Goal: Information Seeking & Learning: Learn about a topic

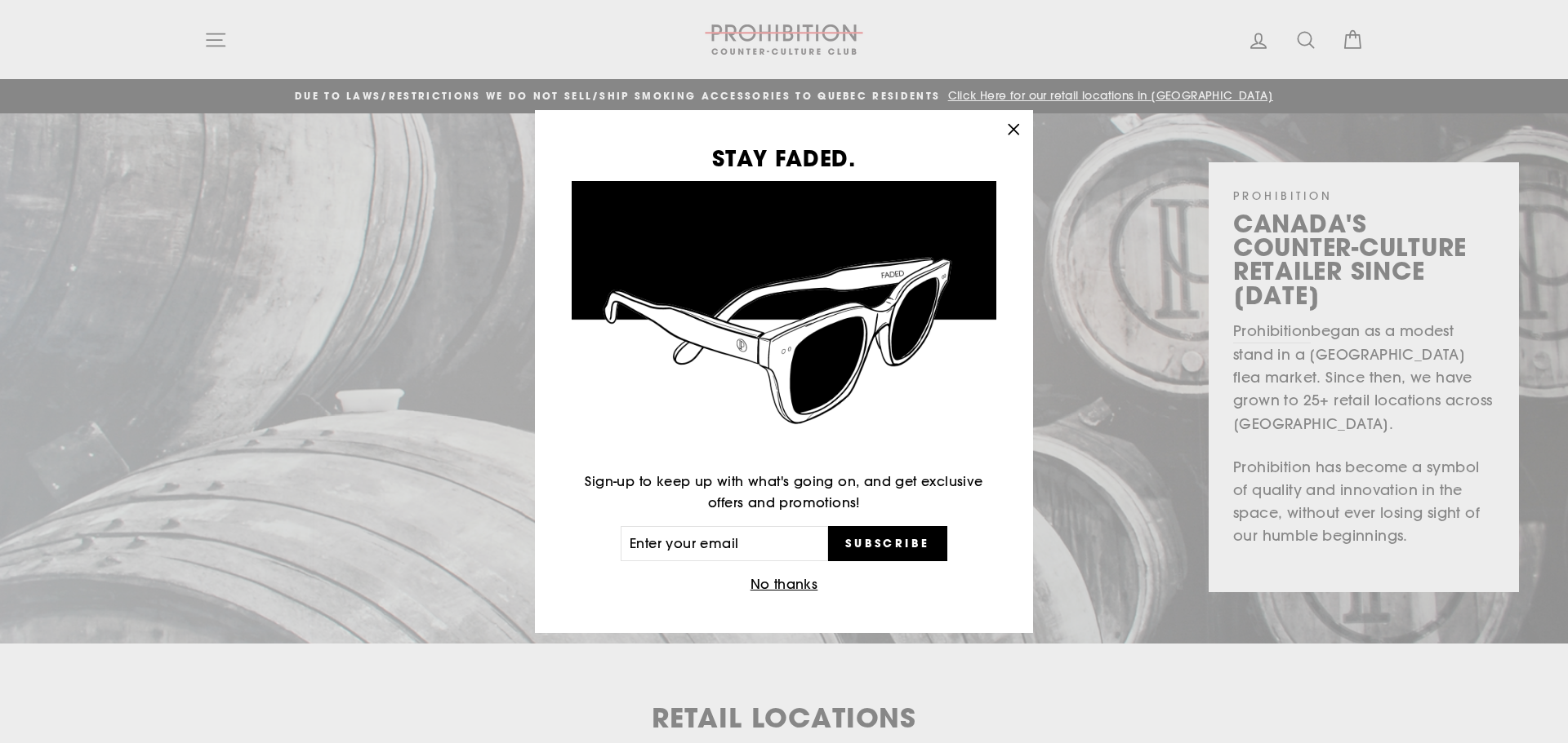
click at [1011, 125] on icon "button" at bounding box center [1013, 130] width 23 height 23
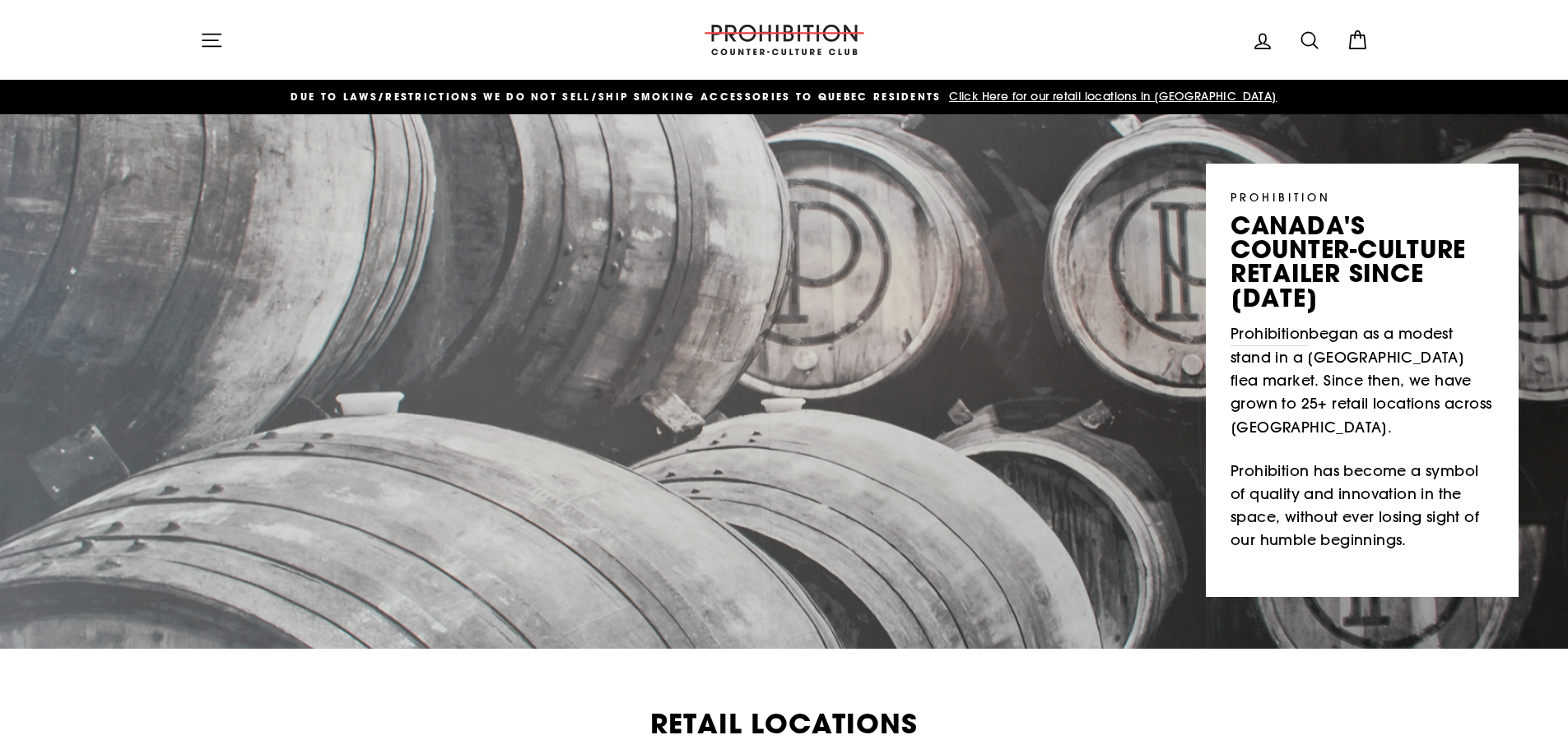
click at [1306, 45] on icon at bounding box center [1309, 39] width 15 height 15
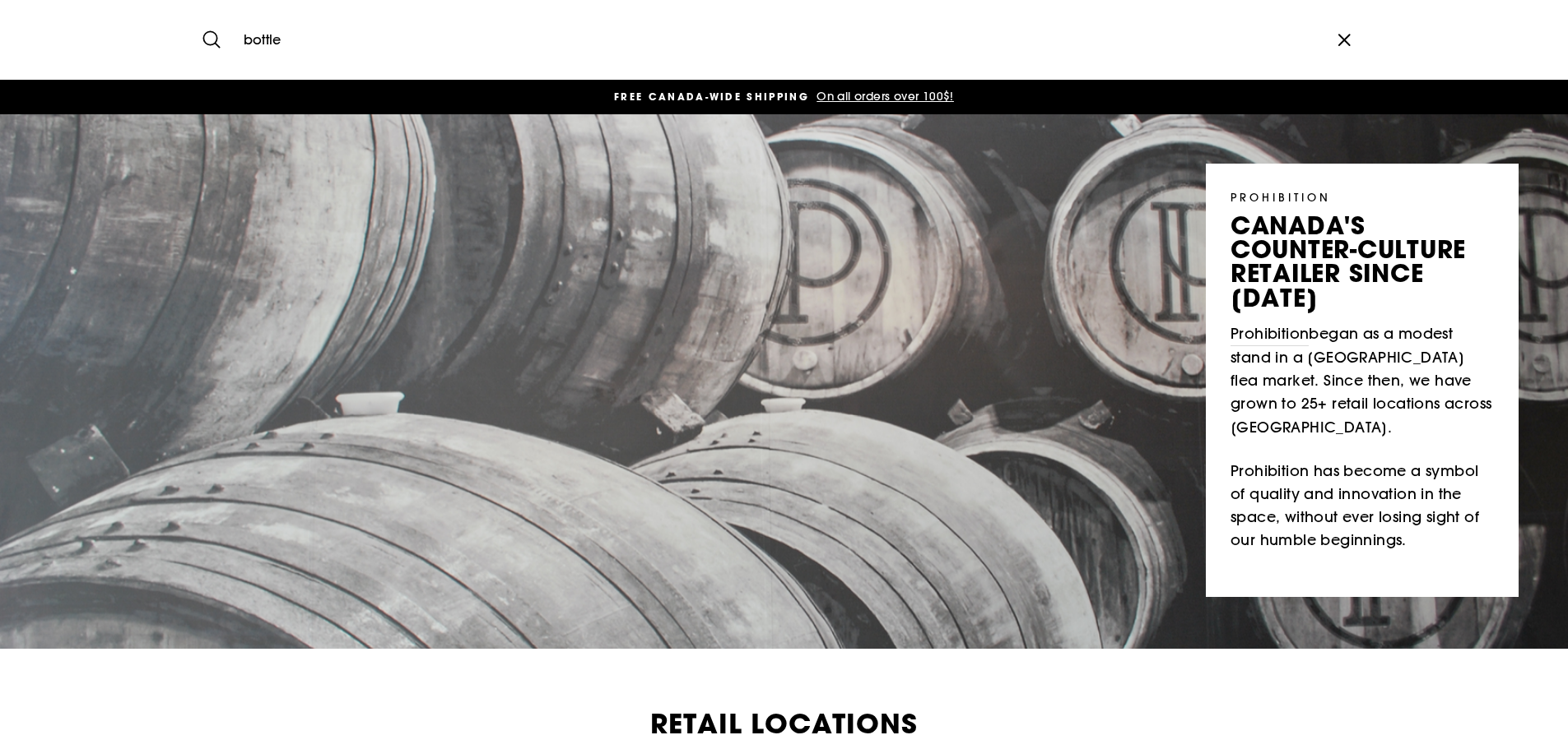
type input "bottle"
click at [200, 13] on button "Search" at bounding box center [217, 39] width 35 height 55
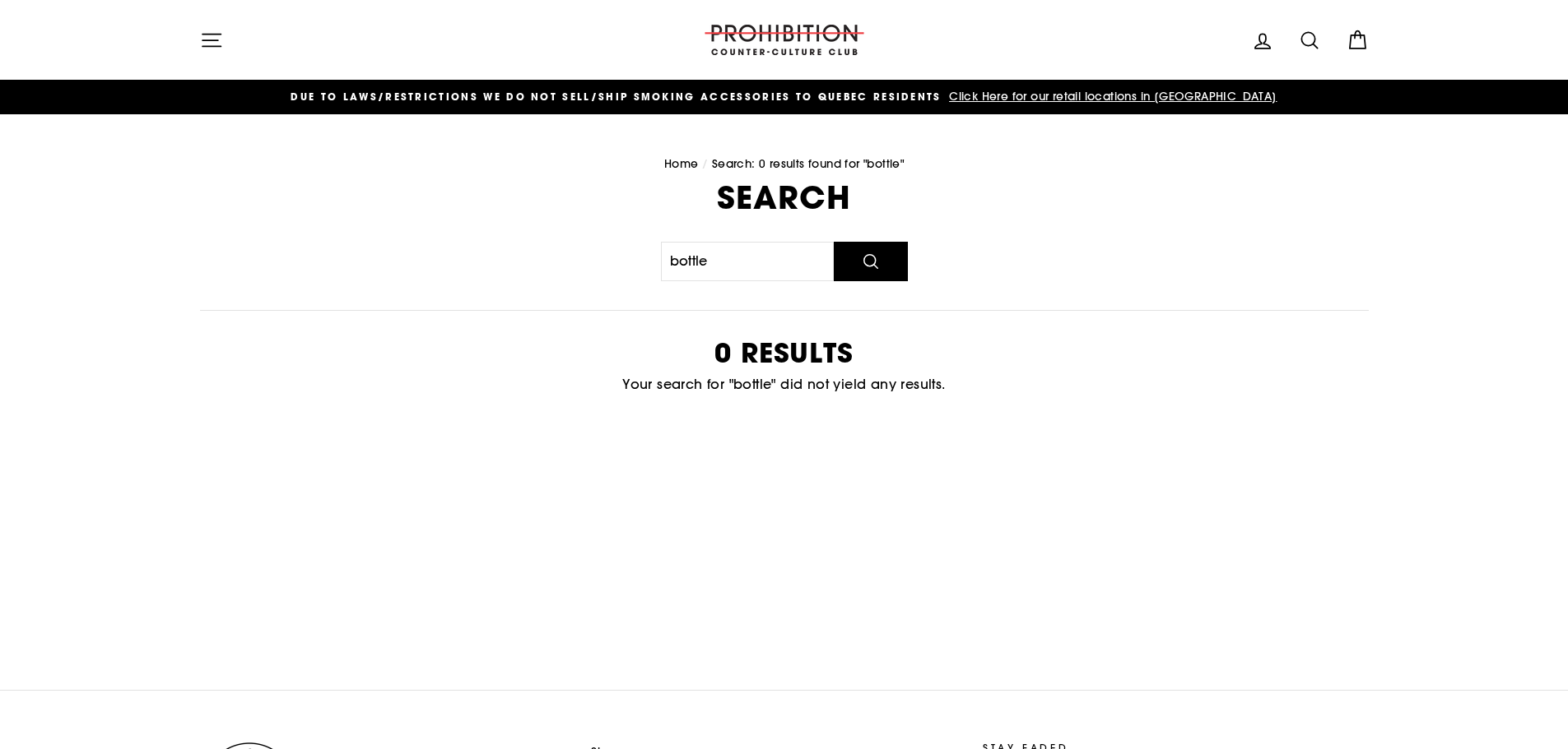
click at [192, 39] on button "Site navigation" at bounding box center [212, 39] width 43 height 35
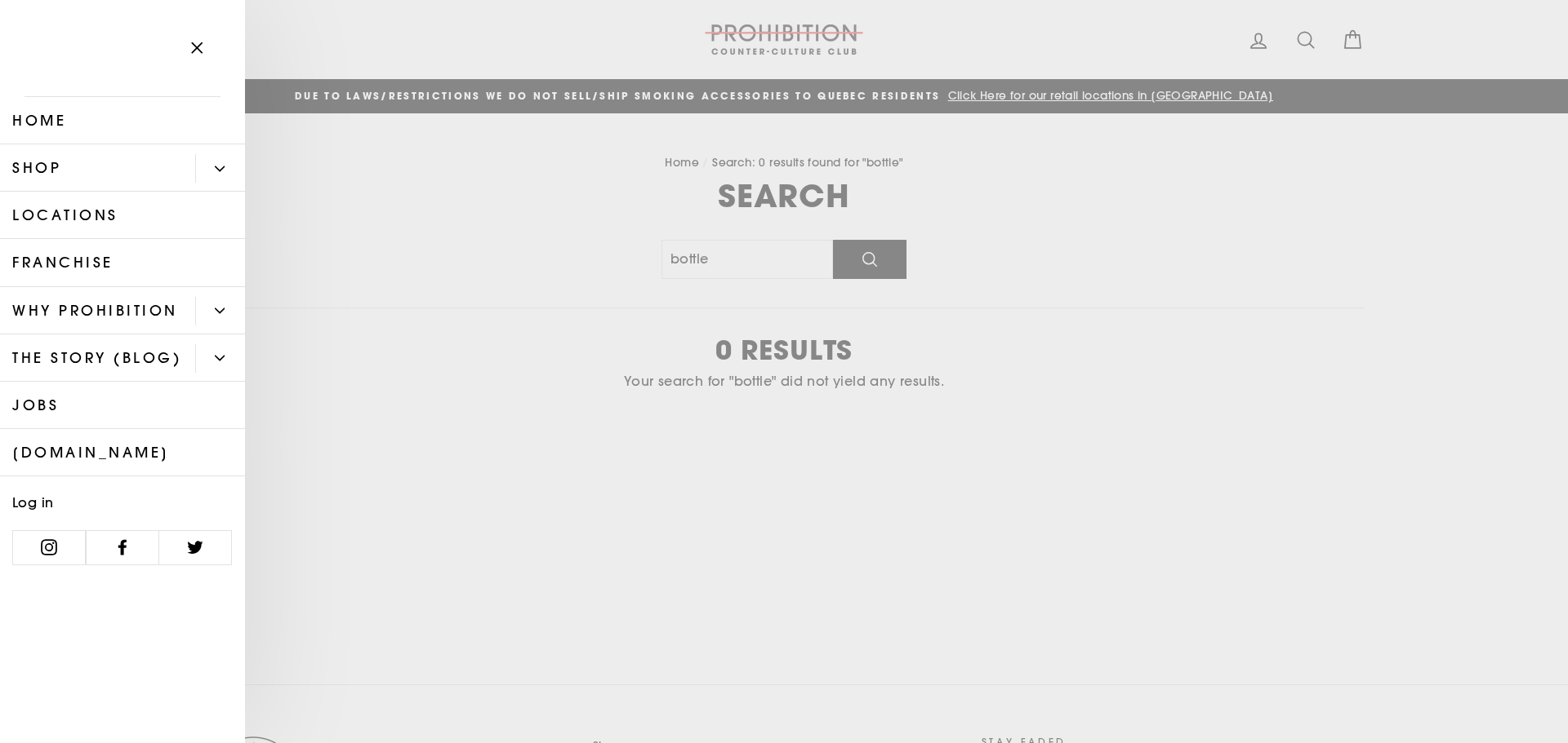
click at [215, 163] on button "Primary" at bounding box center [220, 168] width 50 height 28
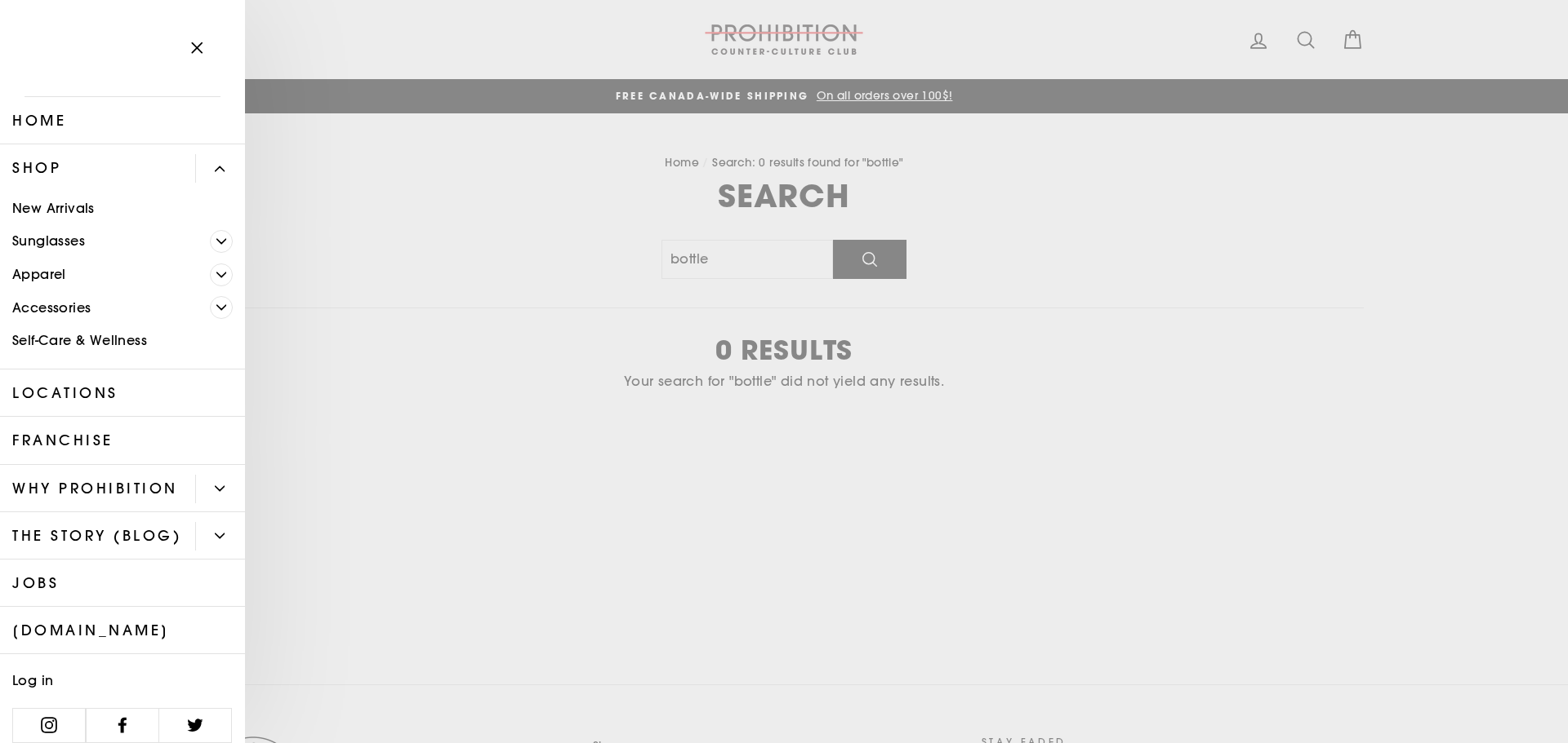
click at [216, 278] on icon "Primary" at bounding box center [221, 275] width 10 height 10
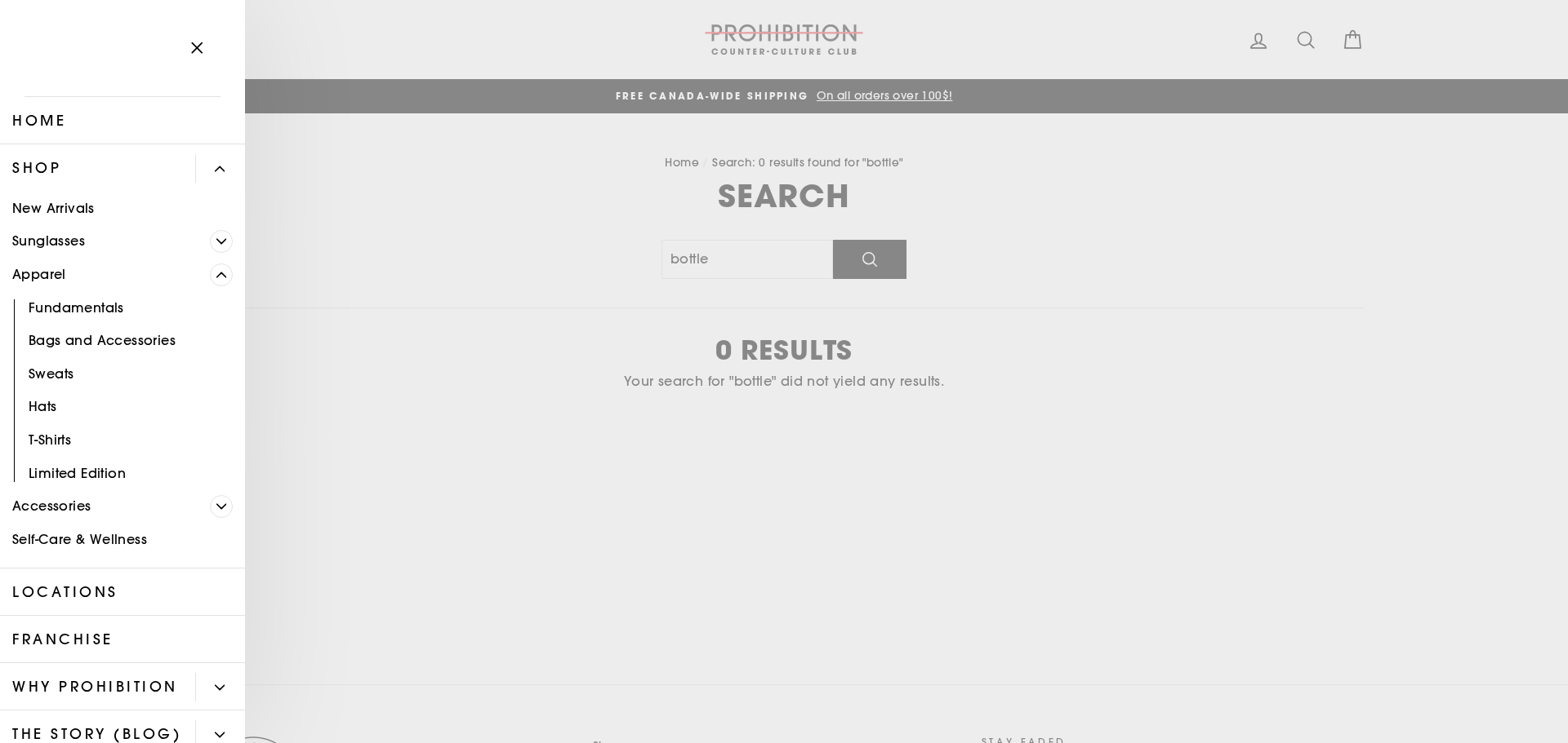
click at [210, 508] on span "Primary" at bounding box center [222, 507] width 23 height 23
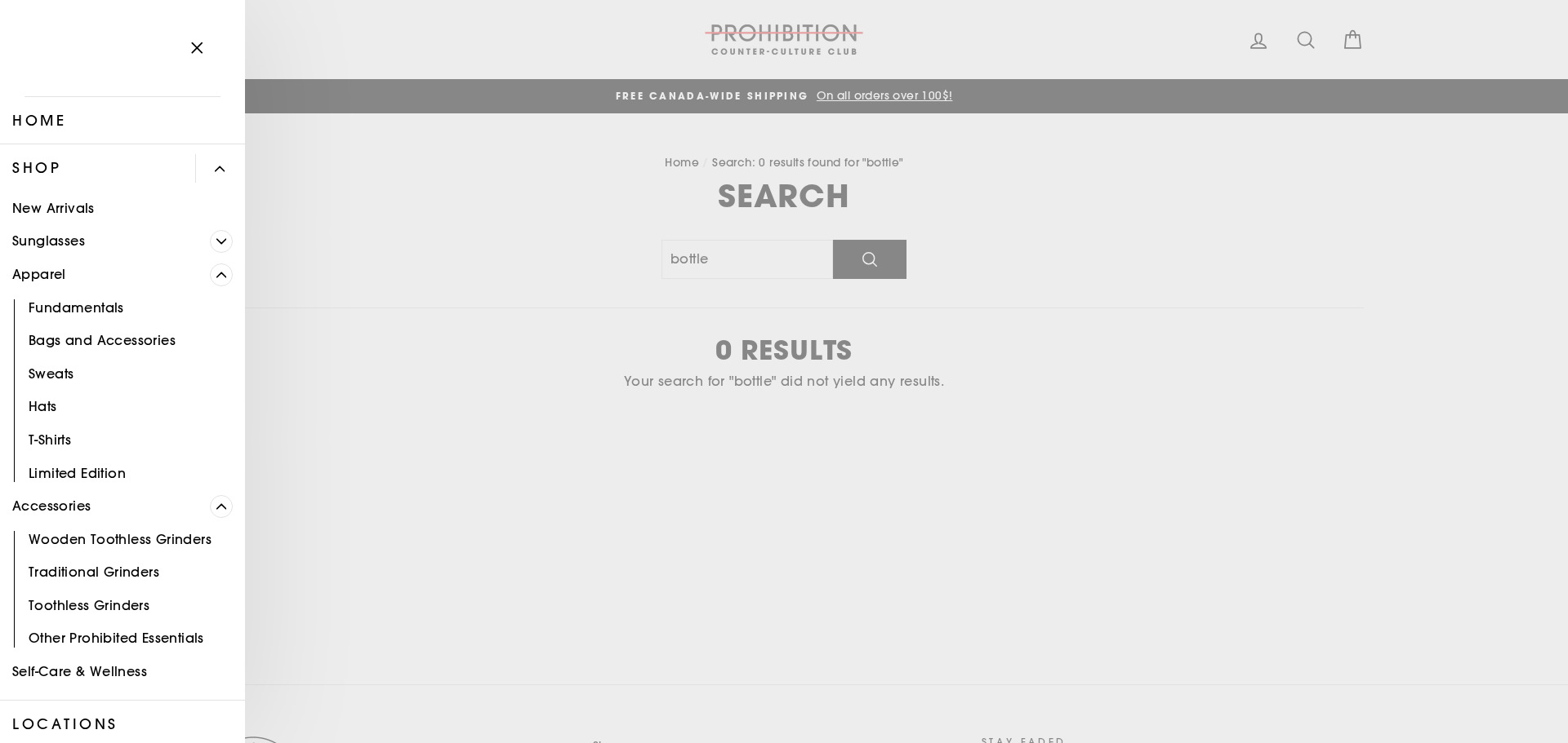
click at [216, 241] on icon "Primary" at bounding box center [221, 241] width 10 height 10
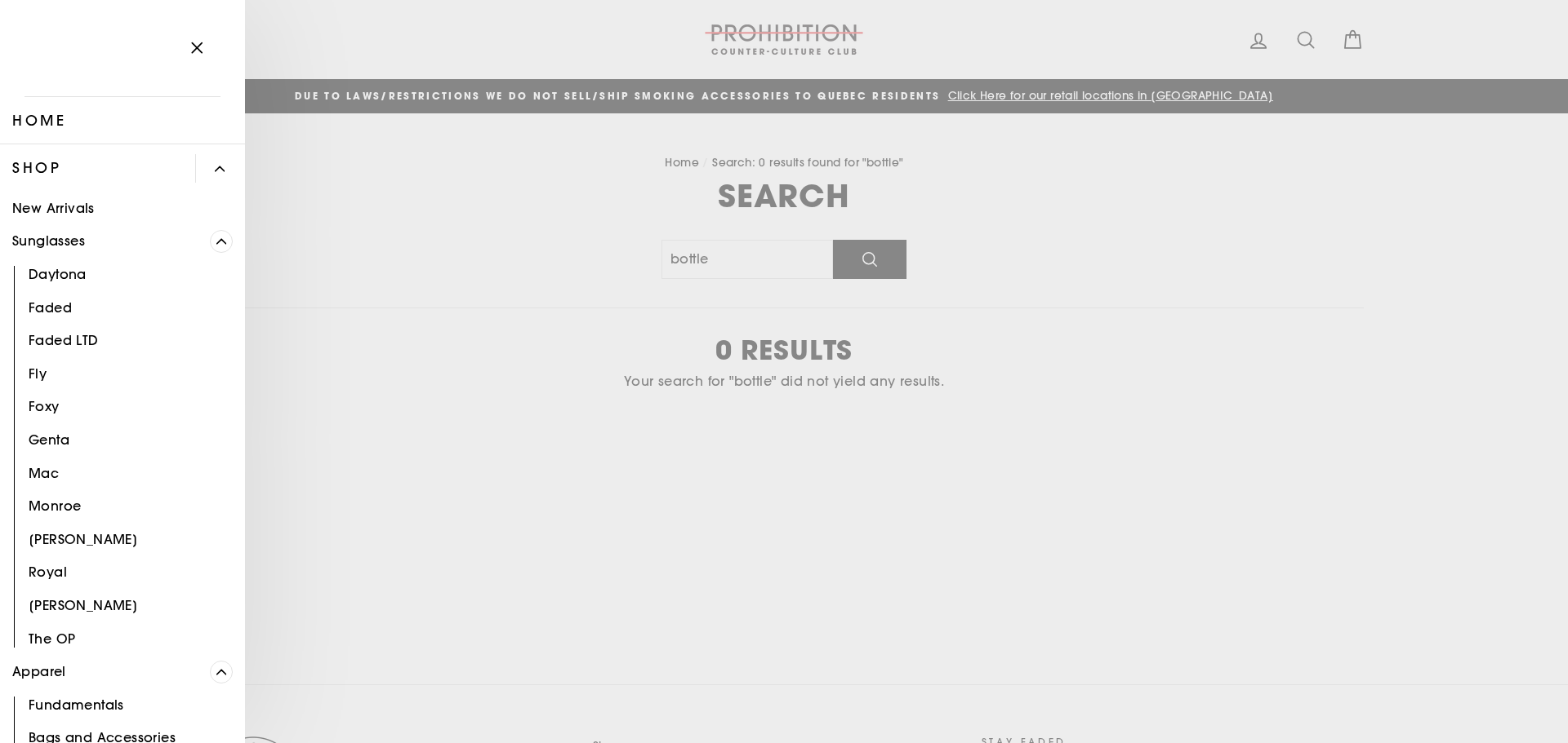
click at [49, 283] on link "Daytona" at bounding box center [122, 275] width 245 height 34
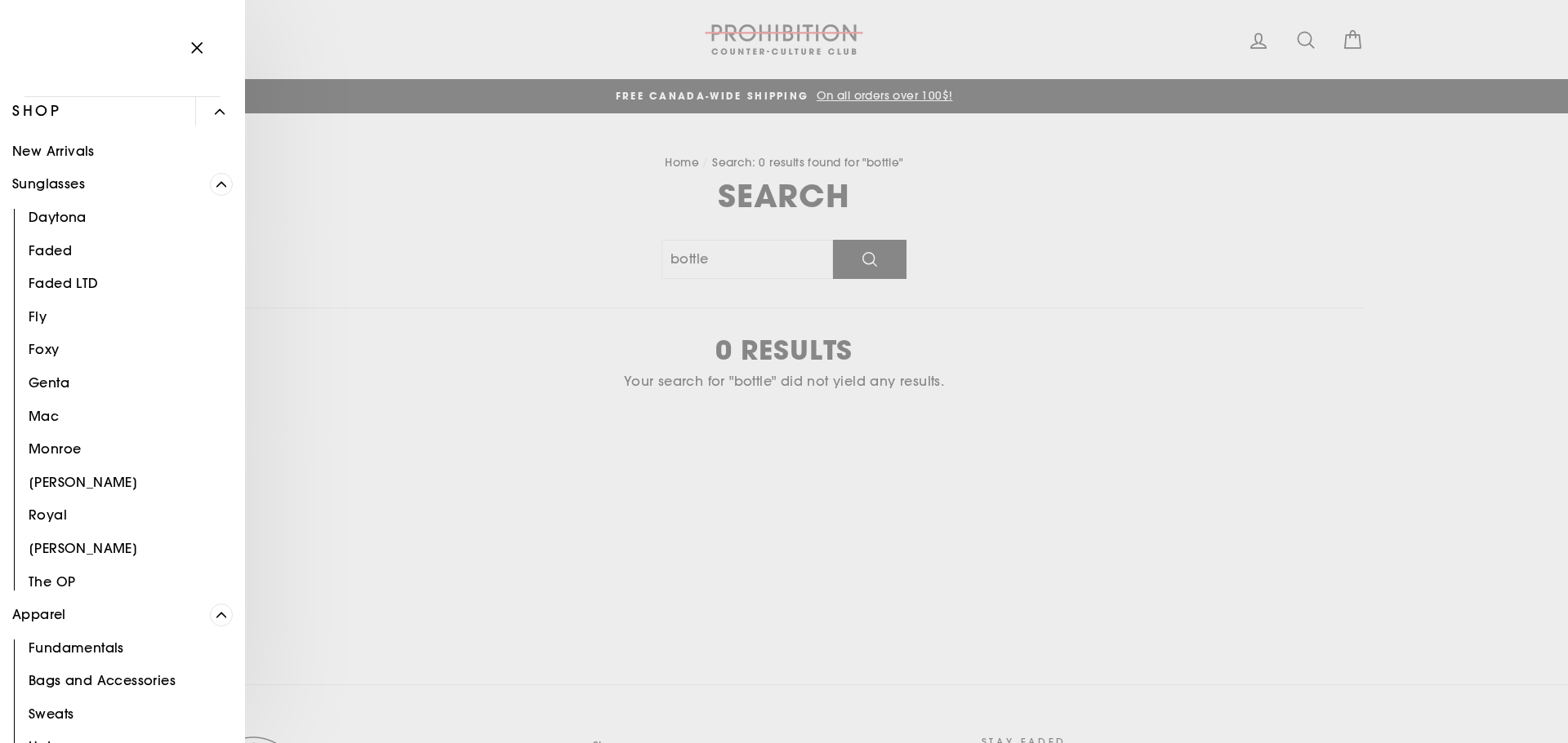
scroll to position [82, 0]
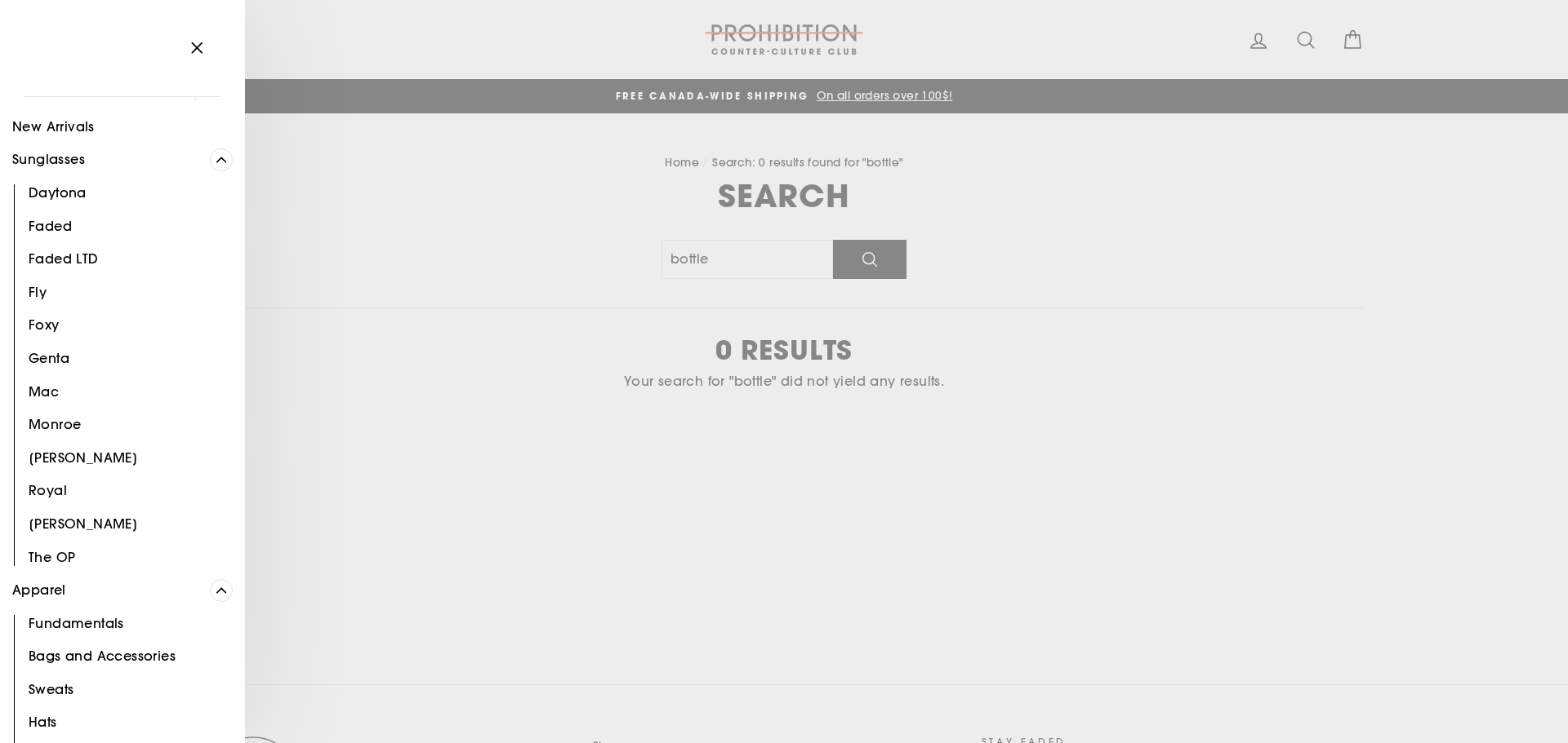
click at [219, 165] on span "Primary" at bounding box center [222, 160] width 23 height 23
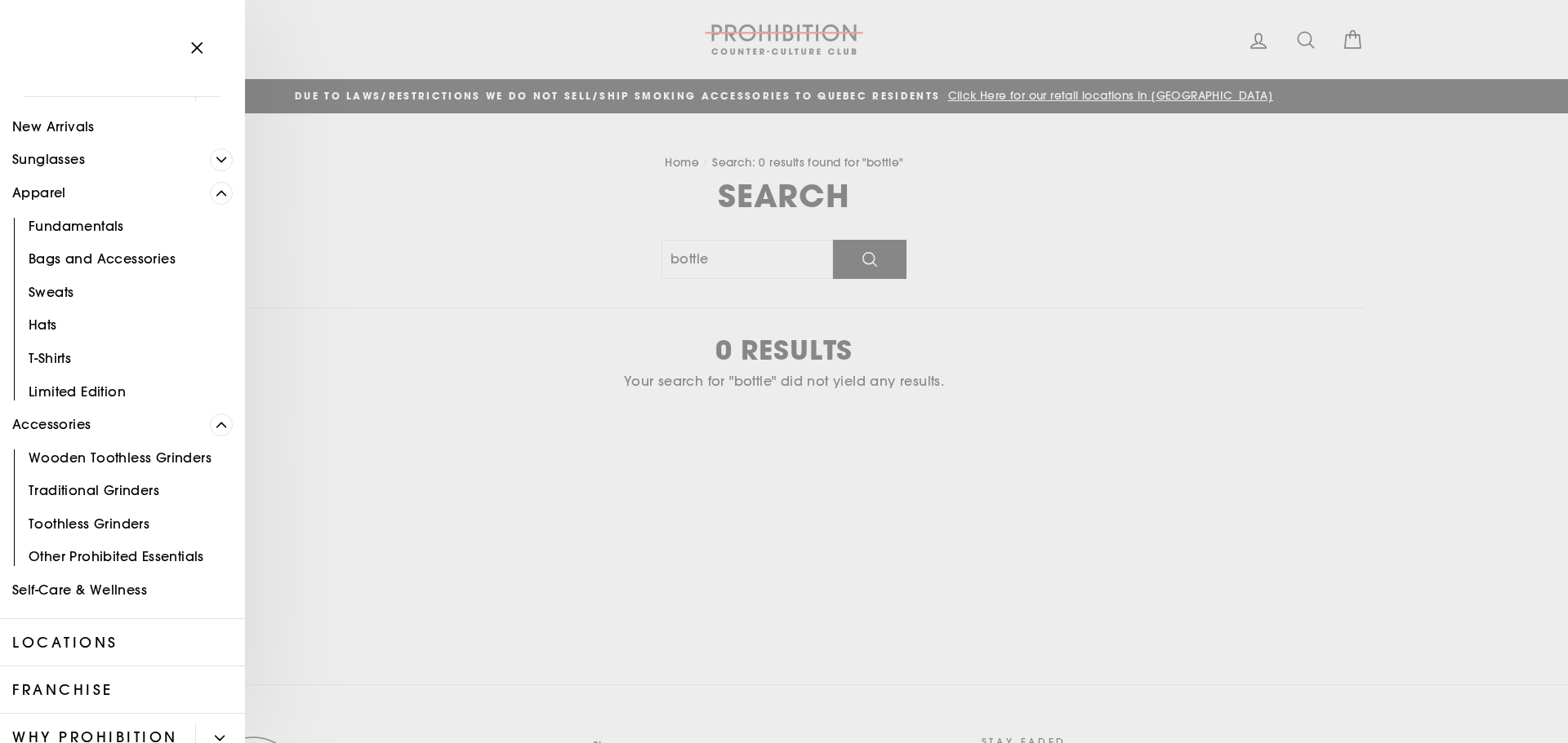
click at [101, 222] on link "Fundamentals" at bounding box center [122, 227] width 245 height 34
click at [84, 269] on link "Bags and Accessories" at bounding box center [122, 260] width 245 height 34
click at [216, 192] on icon "Primary" at bounding box center [221, 193] width 10 height 10
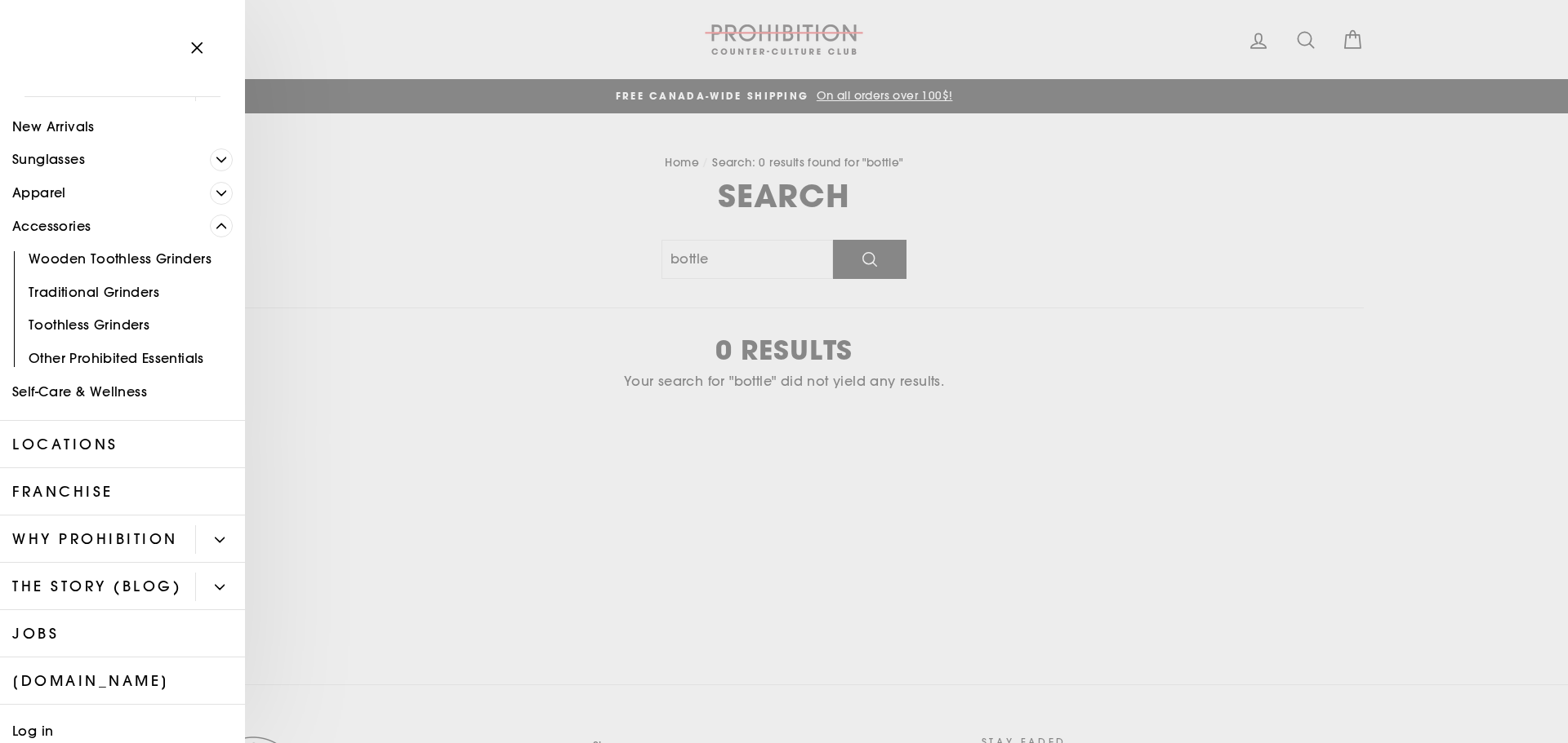
click at [138, 352] on link "Other Prohibited Essentials" at bounding box center [122, 359] width 245 height 34
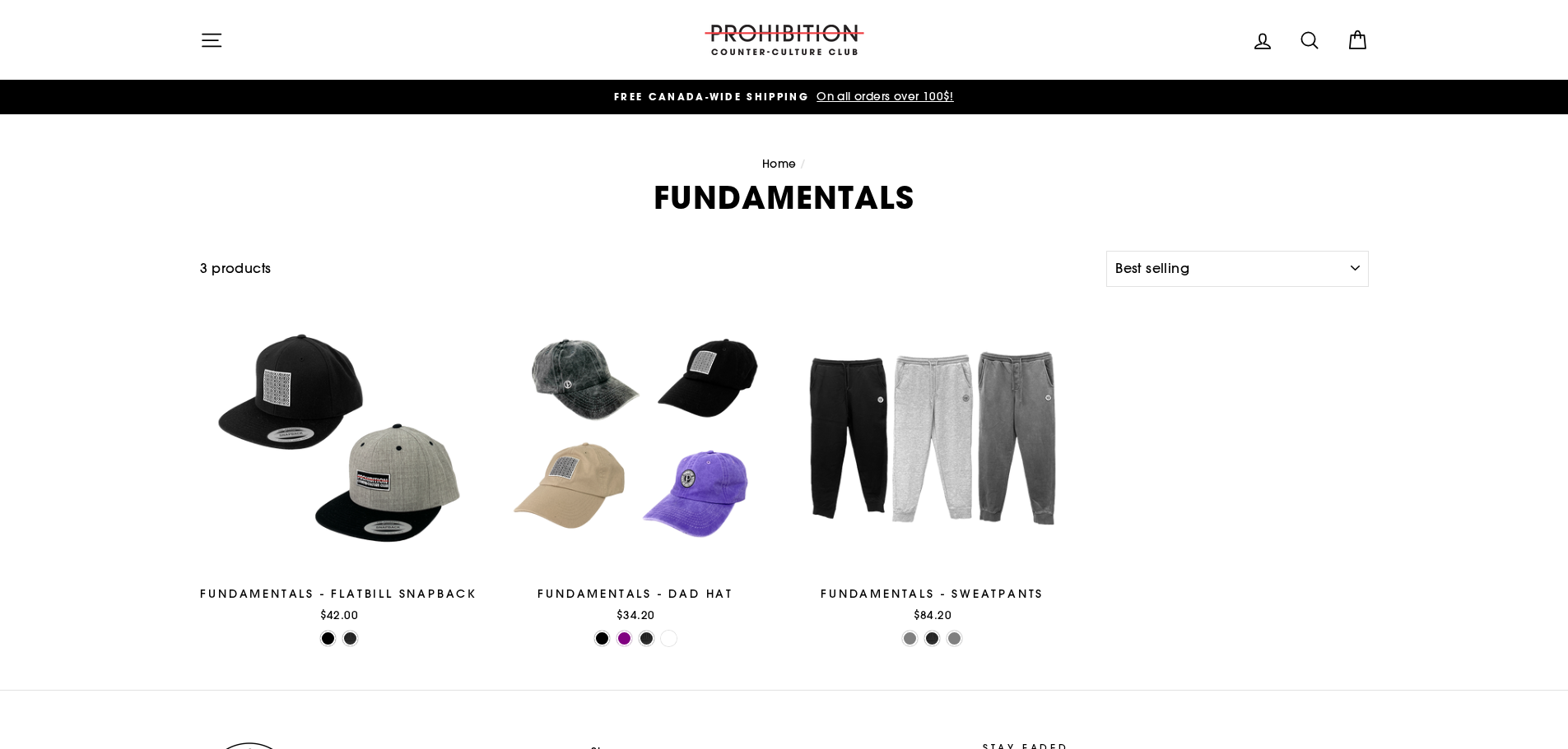
select select "best-selling"
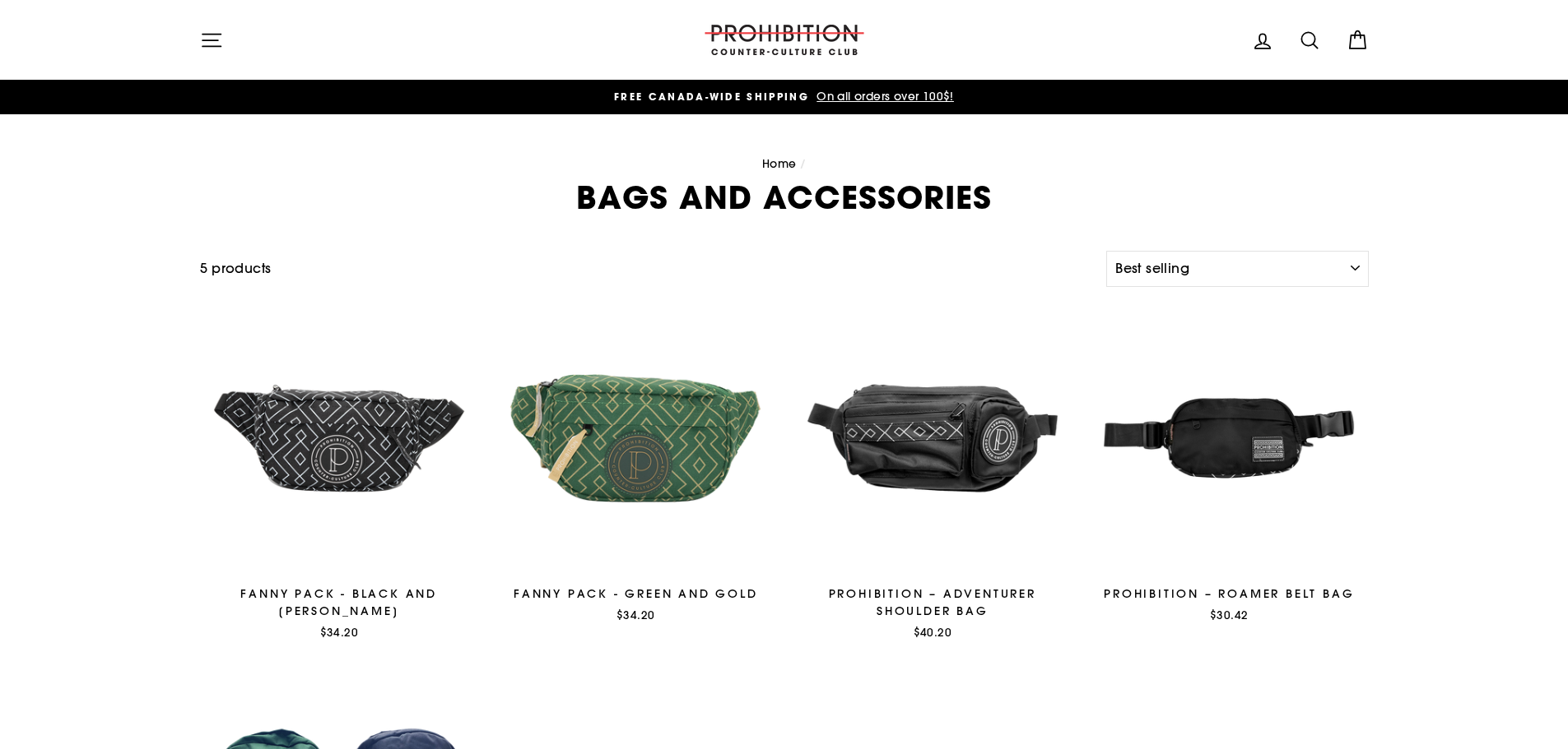
select select "best-selling"
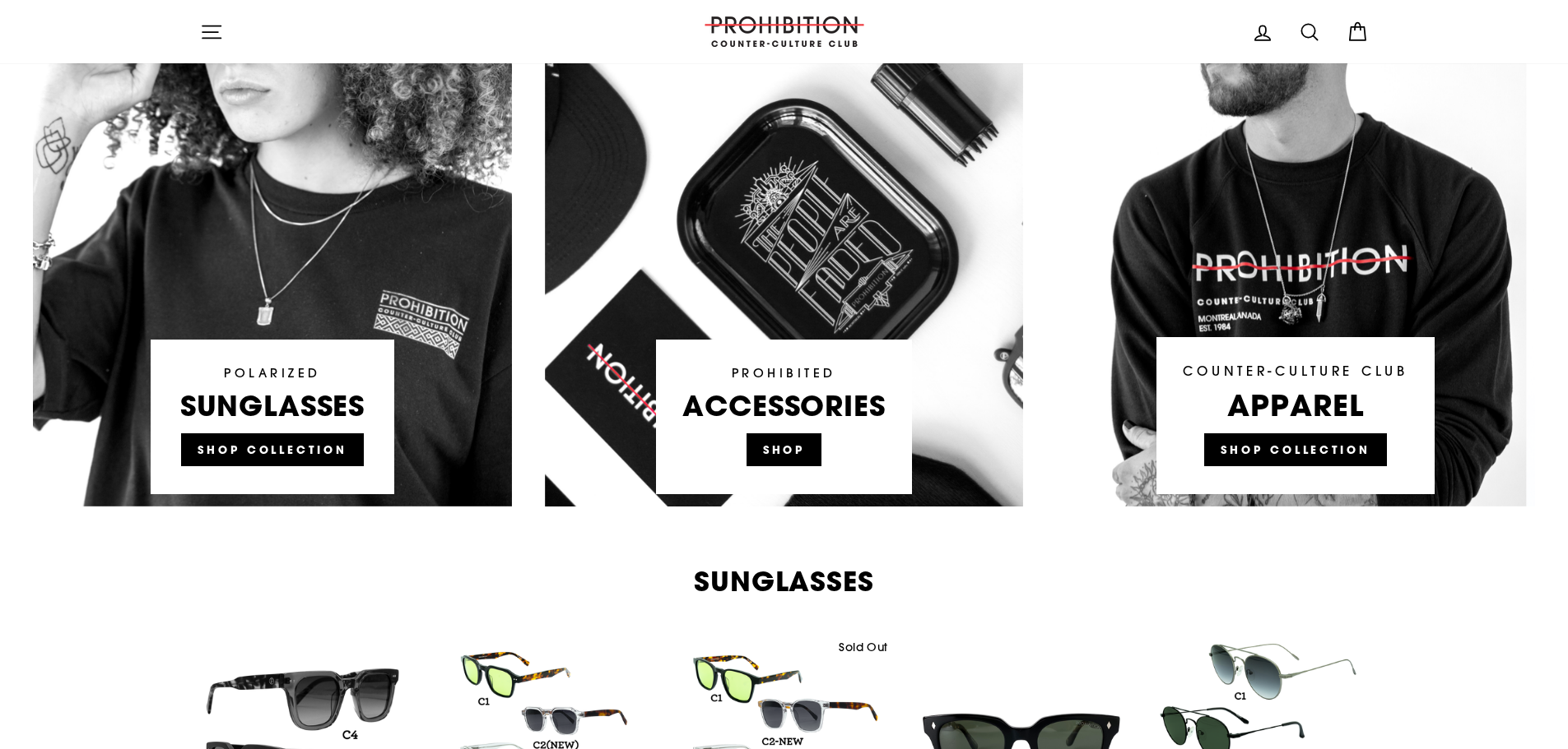
scroll to position [1152, 0]
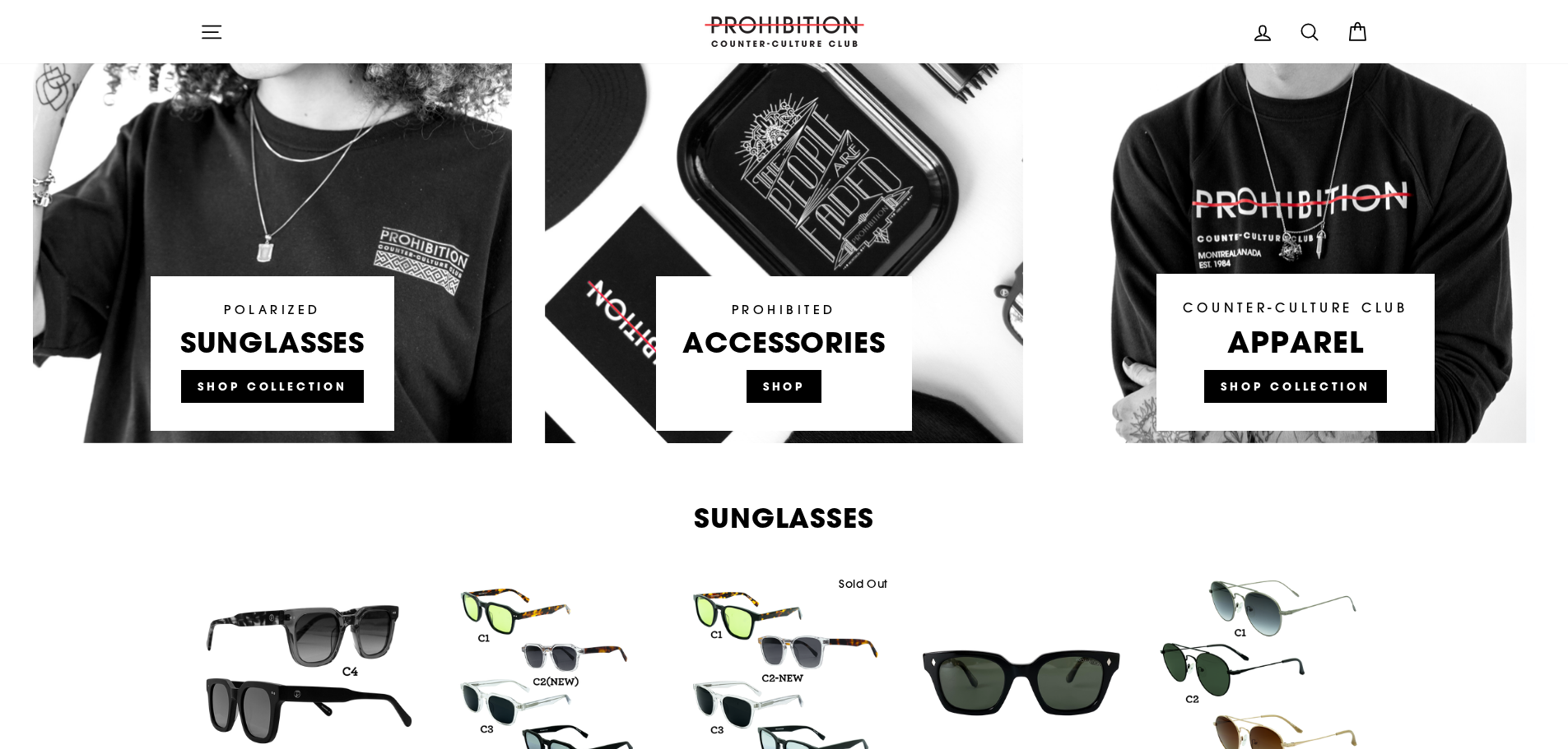
click at [785, 376] on link at bounding box center [784, 130] width 479 height 625
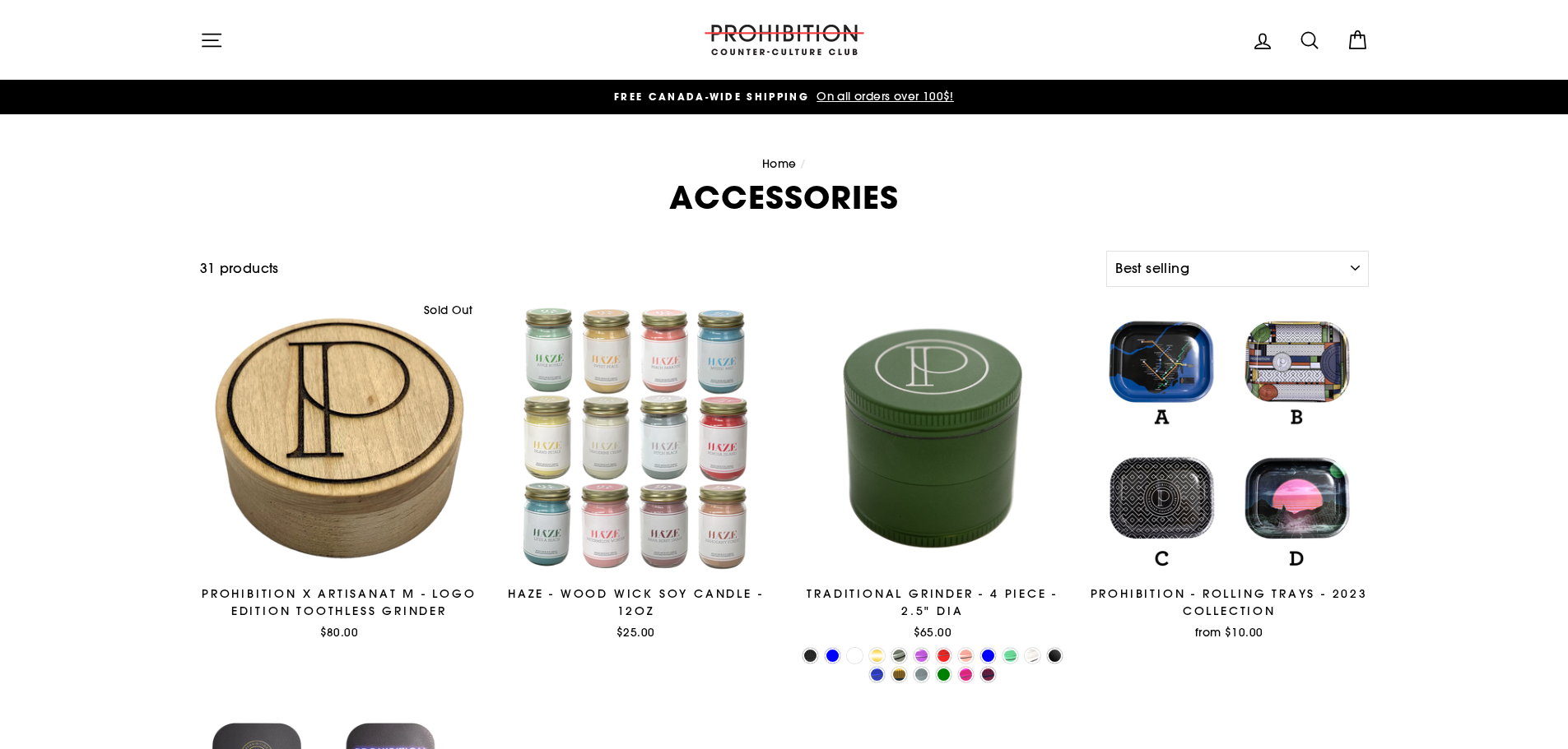
select select "best-selling"
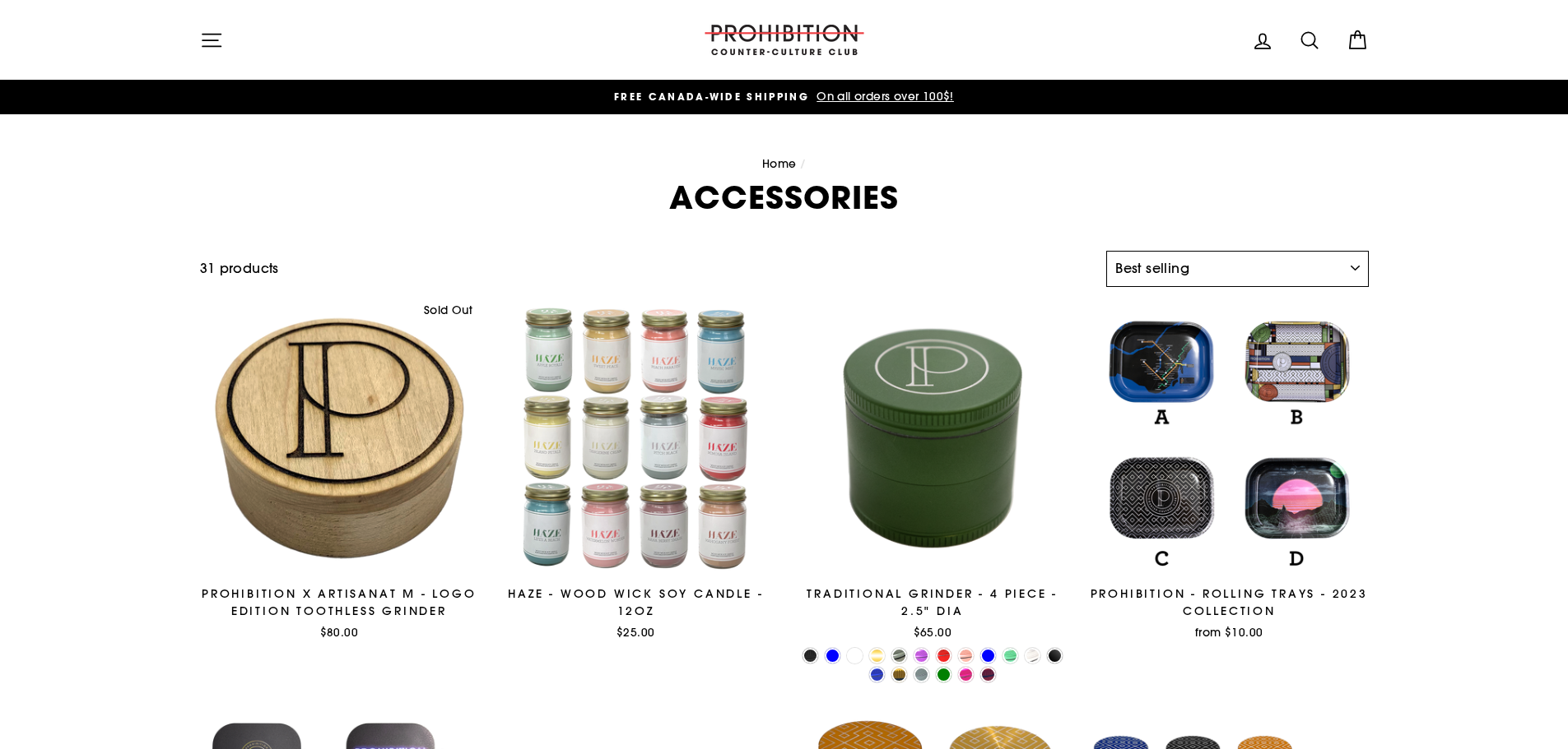
click at [1224, 266] on select "Sort Featured Best selling Alphabetically, A-Z Alphabetically, Z-A Price, low t…" at bounding box center [1238, 269] width 262 height 36
click at [1068, 209] on h1 "ACCESSORIES" at bounding box center [784, 197] width 1169 height 31
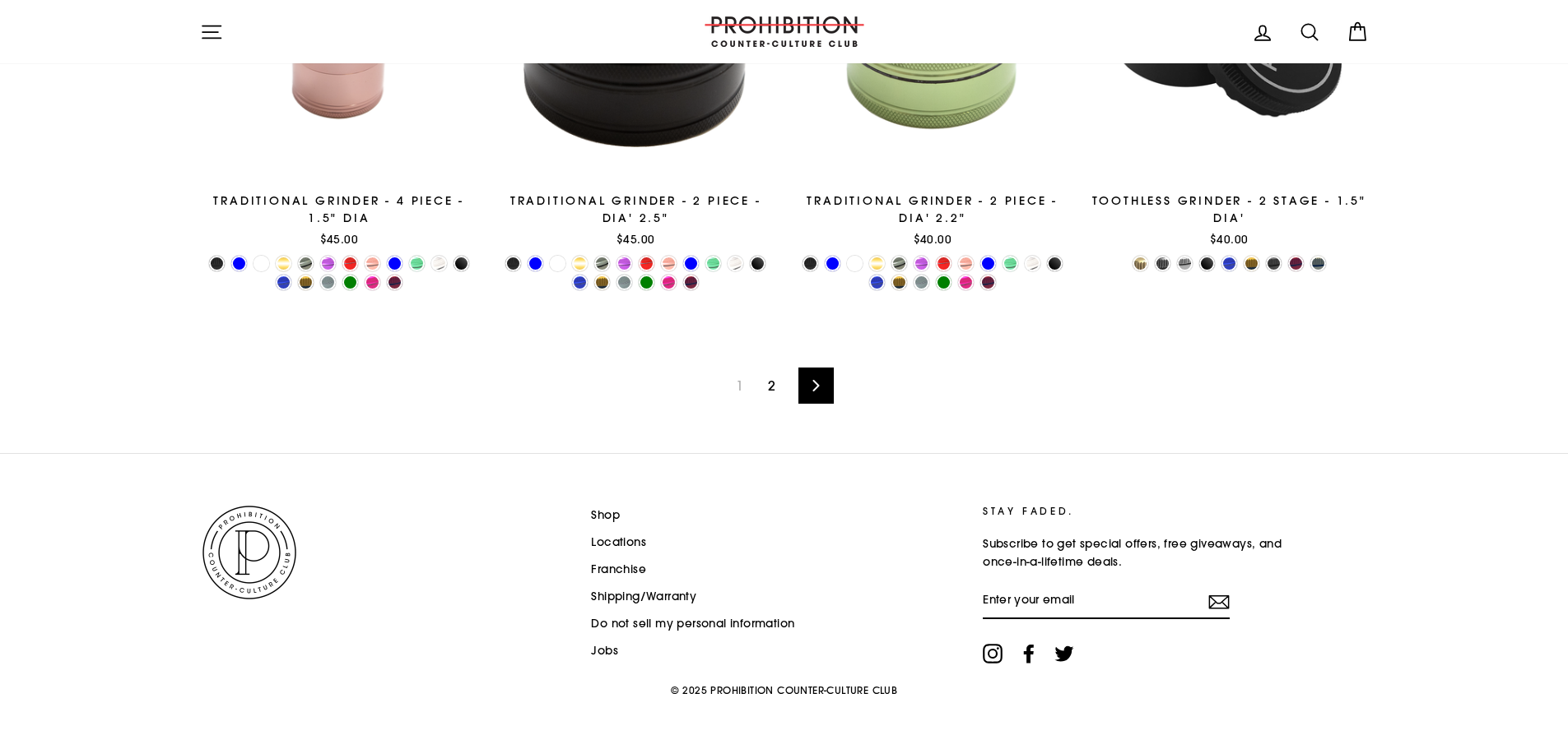
scroll to position [2771, 0]
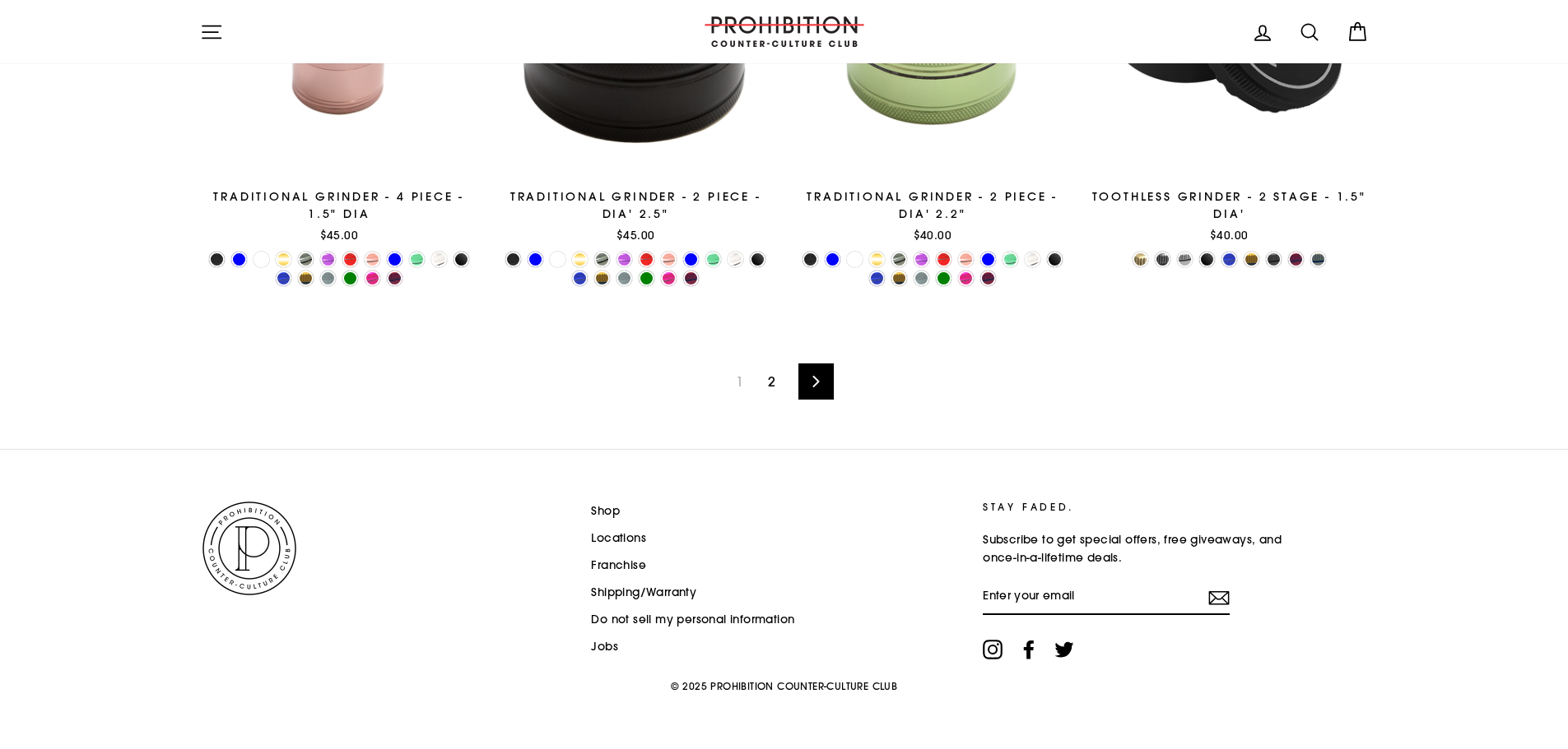
click at [775, 391] on link "2" at bounding box center [772, 381] width 27 height 26
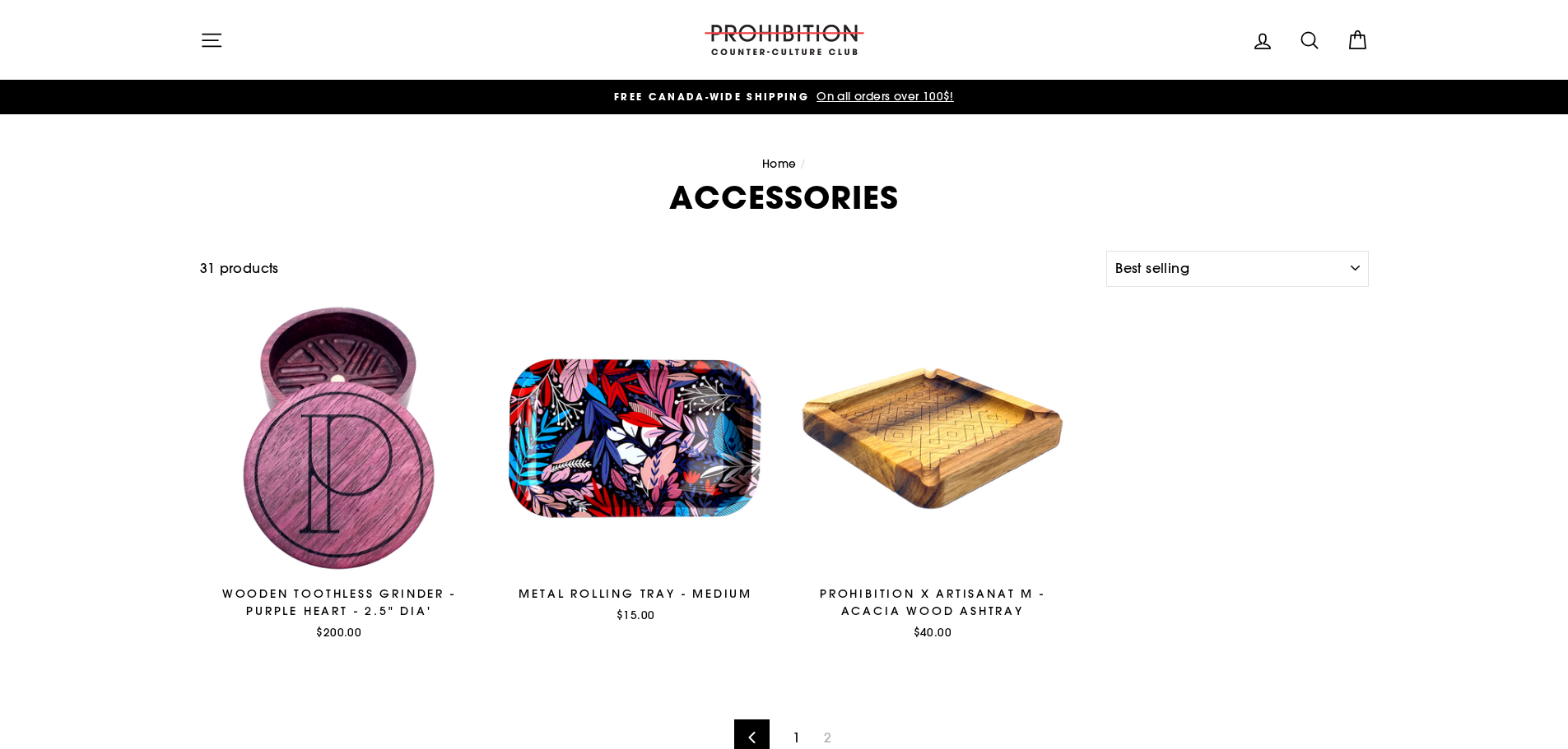
select select "best-selling"
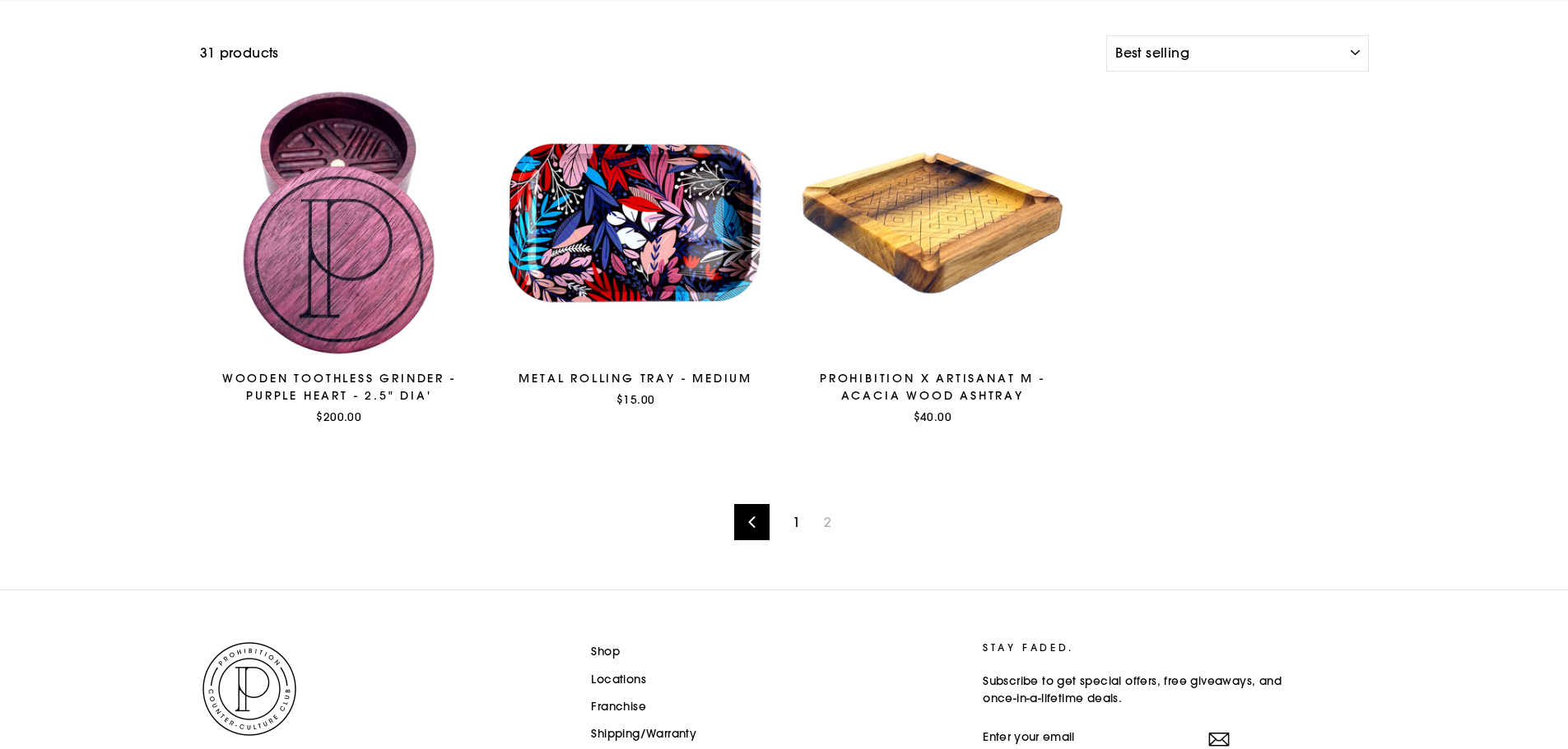
scroll to position [247, 0]
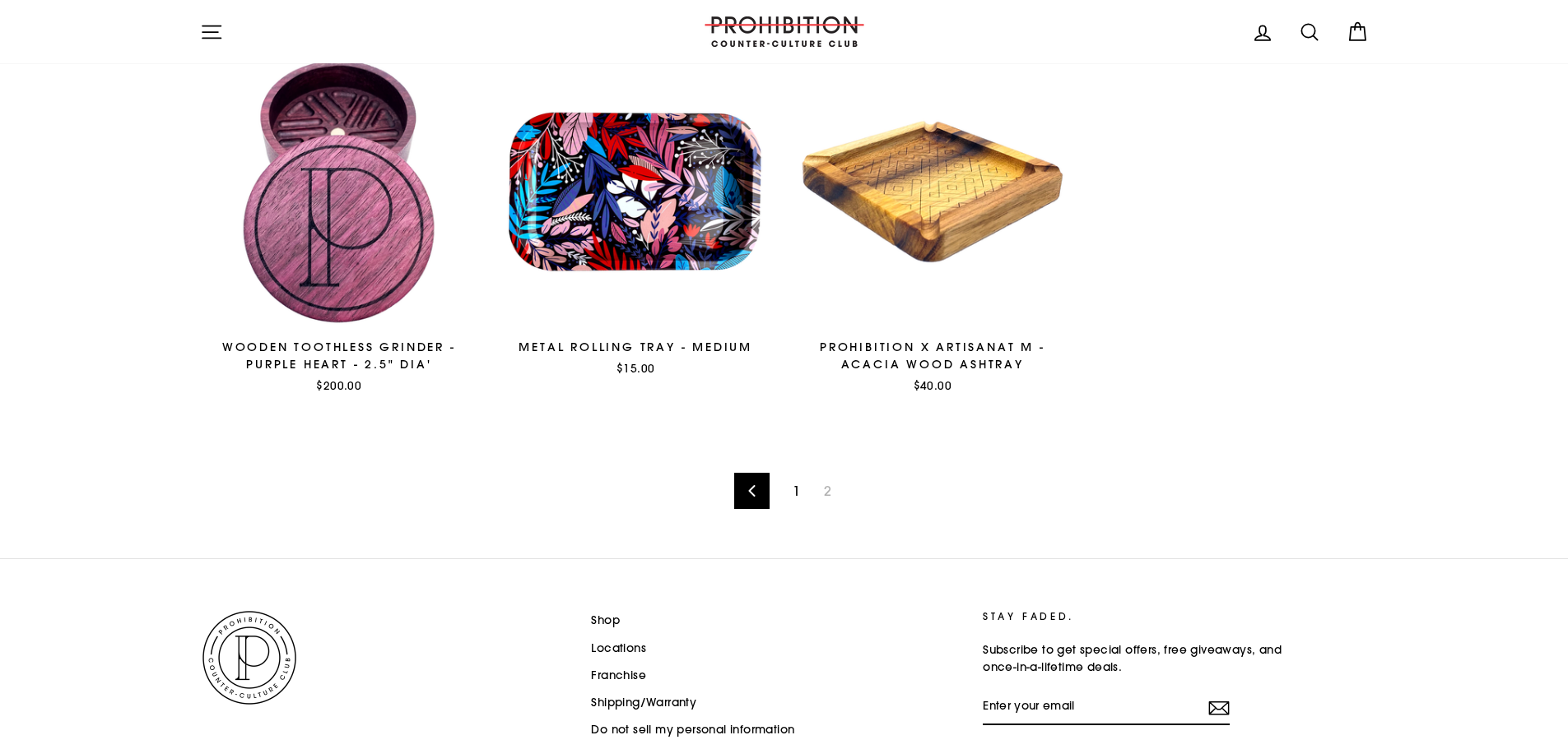
click at [797, 492] on link "1" at bounding box center [796, 491] width 27 height 26
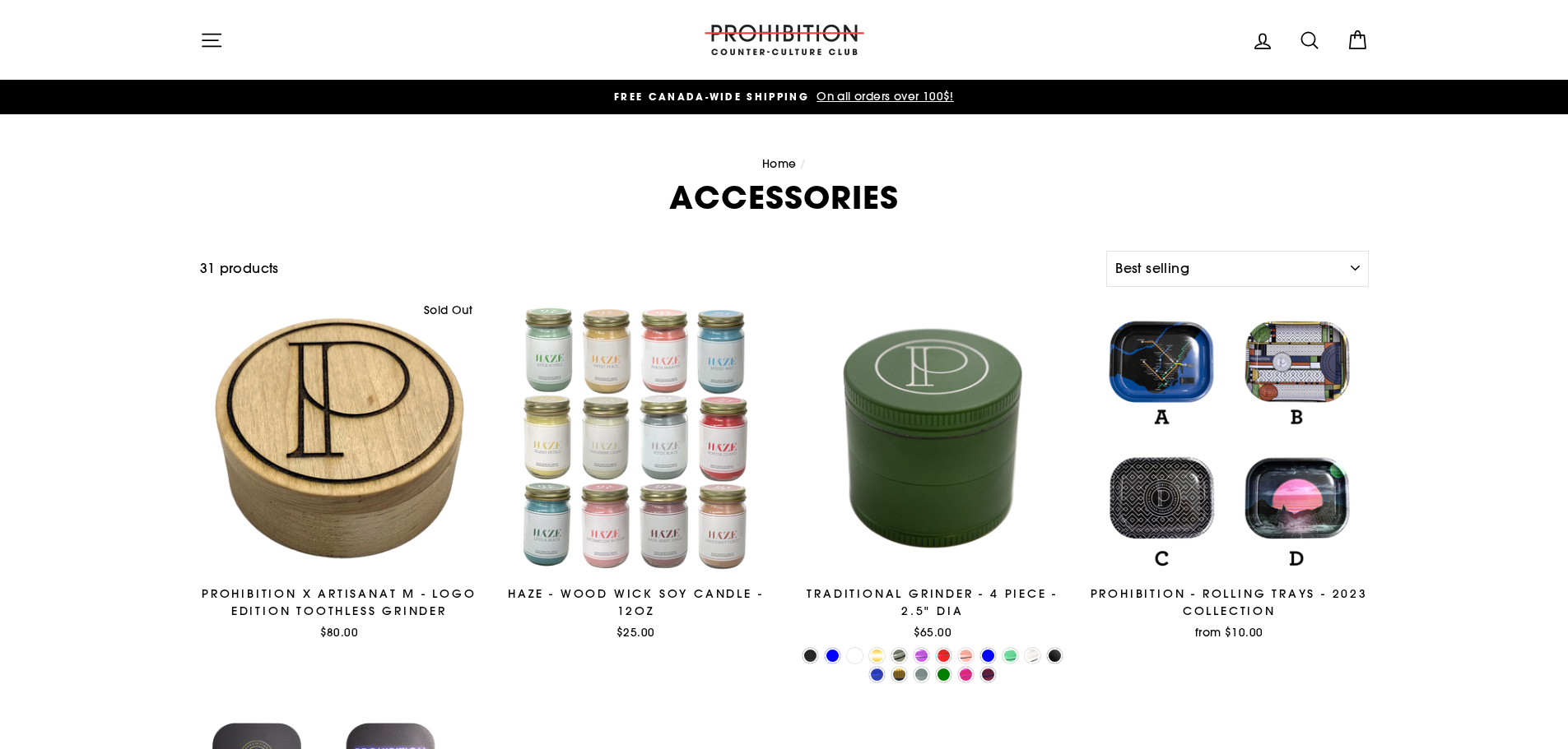
select select "best-selling"
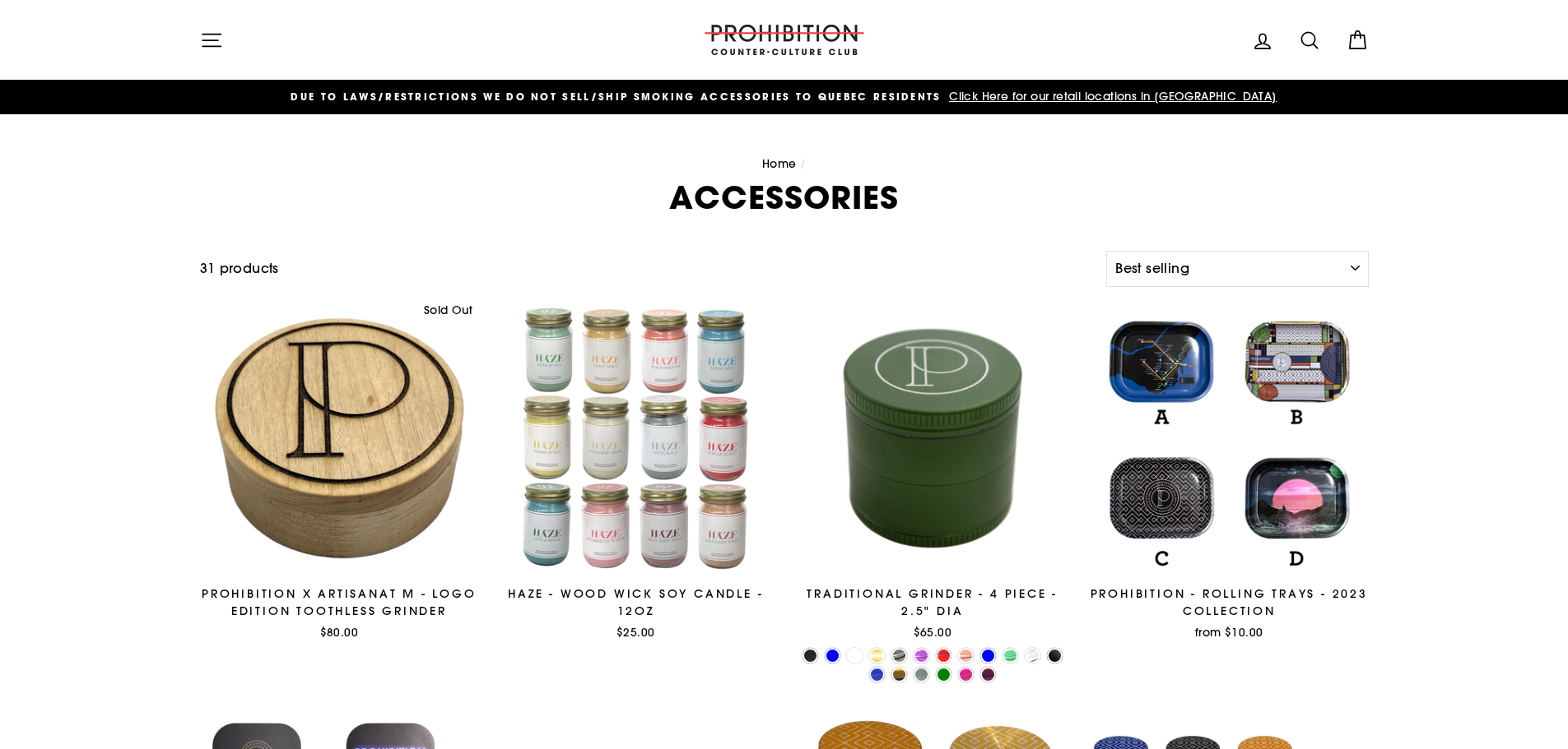
click at [209, 45] on icon "button" at bounding box center [212, 40] width 23 height 23
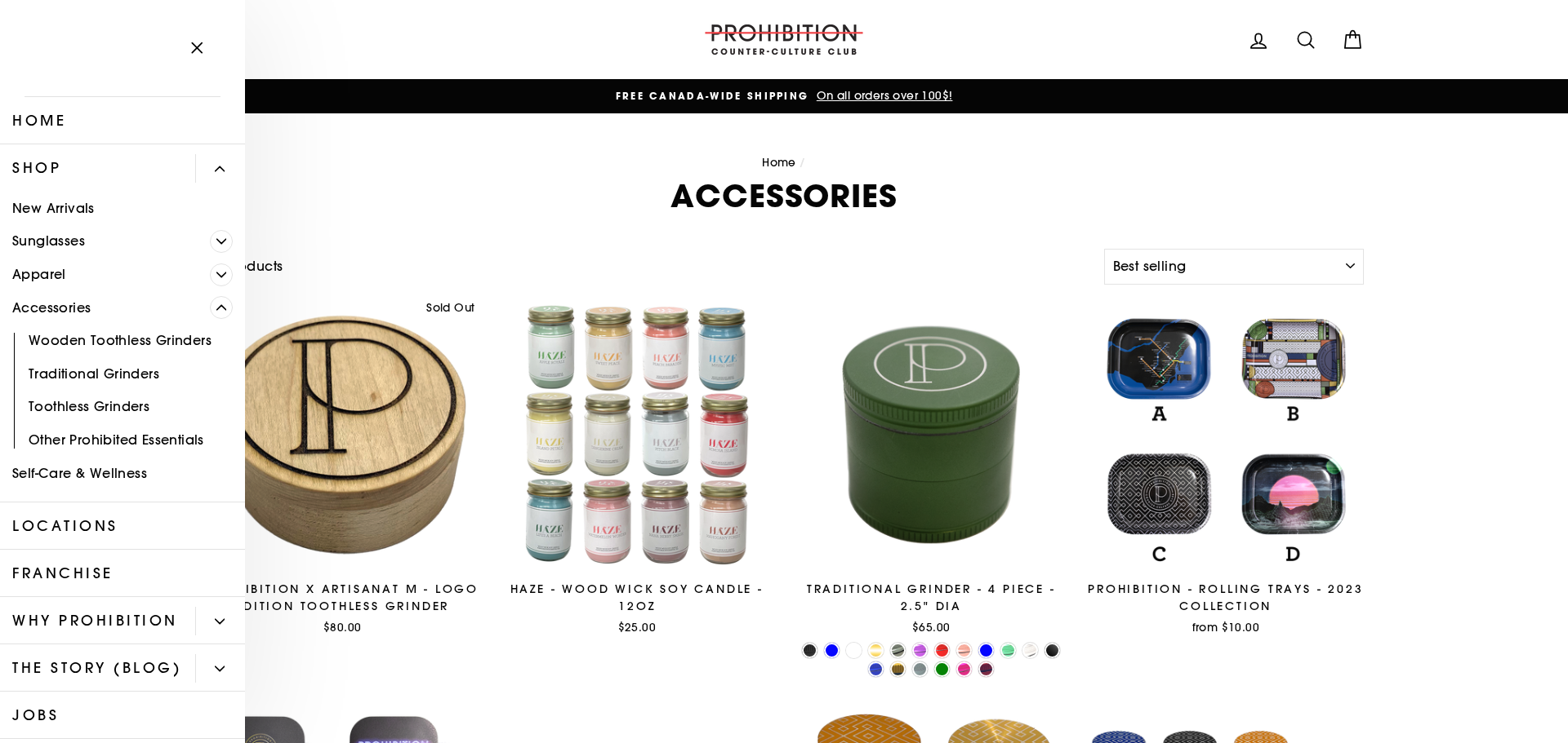
click at [169, 429] on link "Other Prohibited Essentials" at bounding box center [122, 440] width 245 height 34
